Goal: Task Accomplishment & Management: Manage account settings

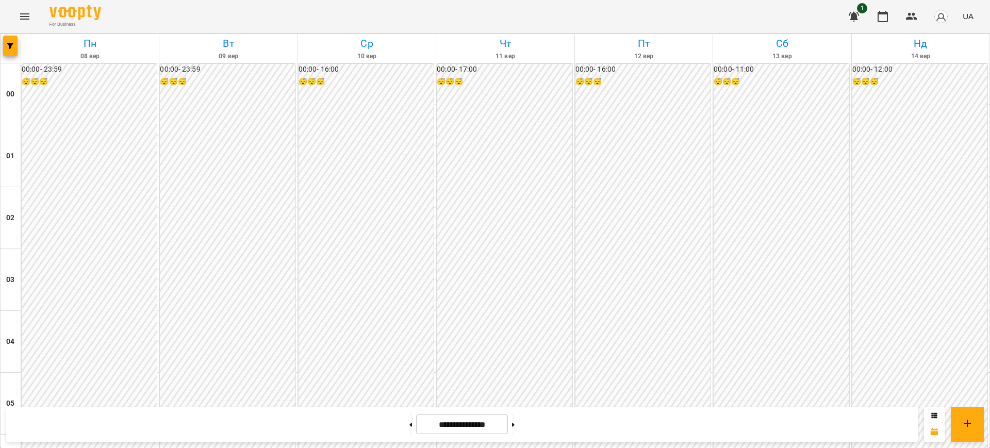
scroll to position [1011, 0]
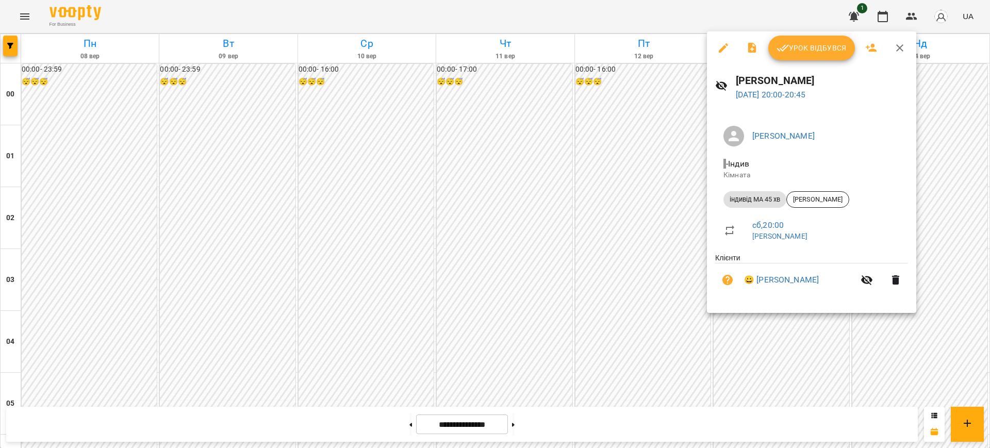
click at [769, 101] on div "Цибіна Любов 13 вер 2025 20:00 - 20:45" at bounding box center [811, 86] width 209 height 45
click at [772, 99] on link "13 вер 2025 20:00 - 20:45" at bounding box center [771, 95] width 70 height 10
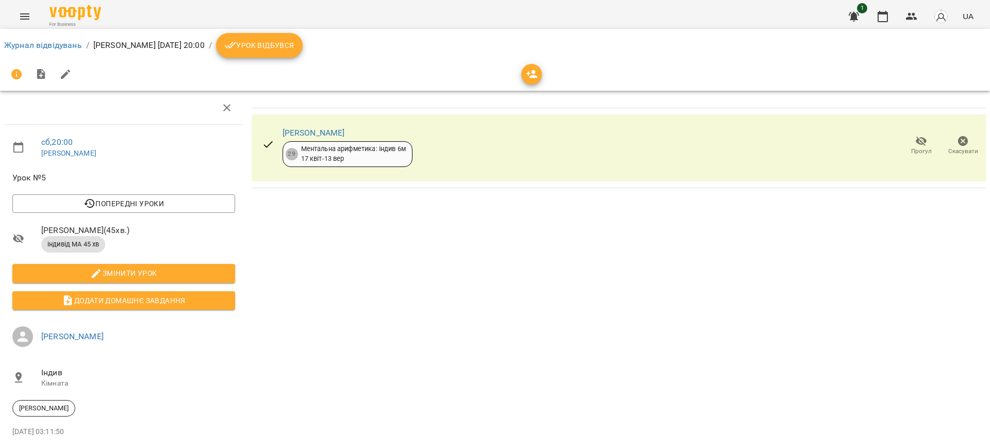
click at [313, 138] on div "[PERSON_NAME]" at bounding box center [348, 133] width 130 height 12
click at [306, 128] on link "[PERSON_NAME]" at bounding box center [314, 133] width 62 height 10
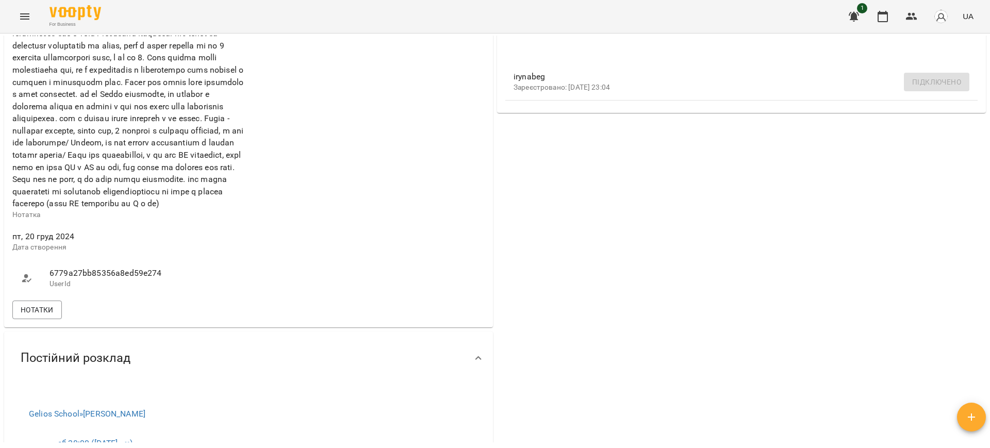
scroll to position [426, 0]
click at [32, 319] on span "Нотатки" at bounding box center [37, 312] width 33 height 12
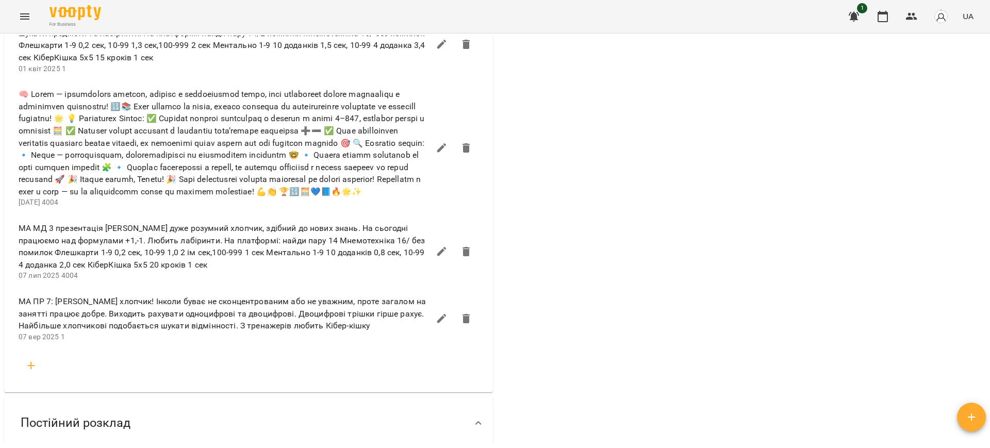
scroll to position [929, 0]
